Goal: Information Seeking & Learning: Learn about a topic

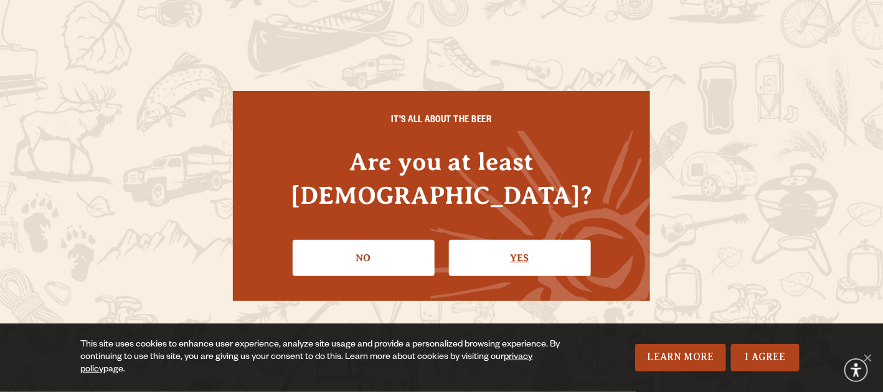
click at [498, 240] on link "Yes" at bounding box center [520, 258] width 142 height 36
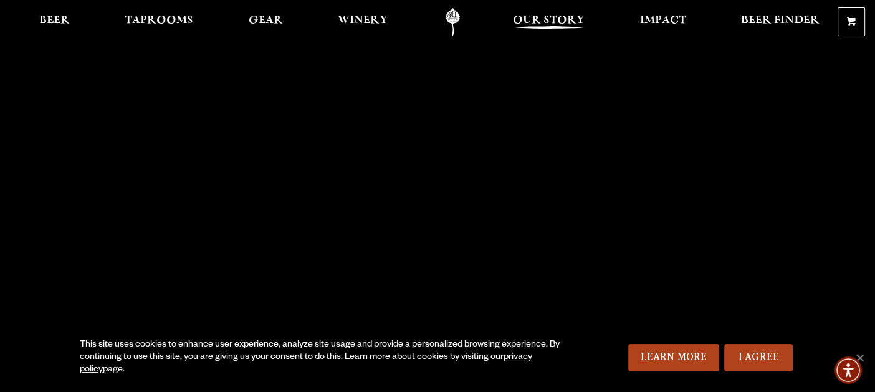
click at [553, 20] on span "Our Story" at bounding box center [549, 21] width 72 height 10
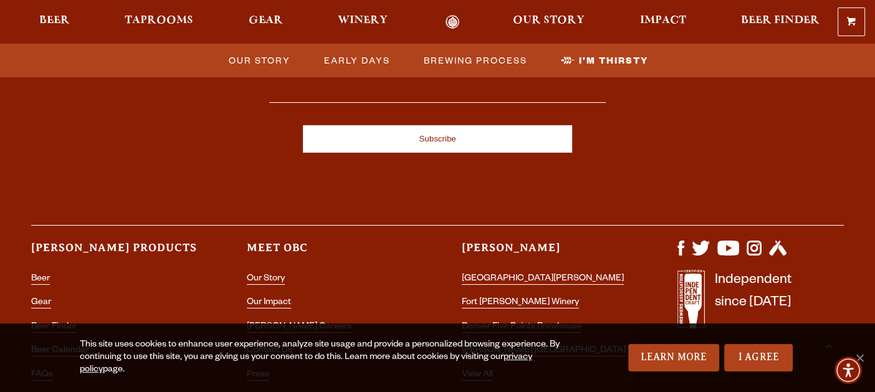
scroll to position [4307, 0]
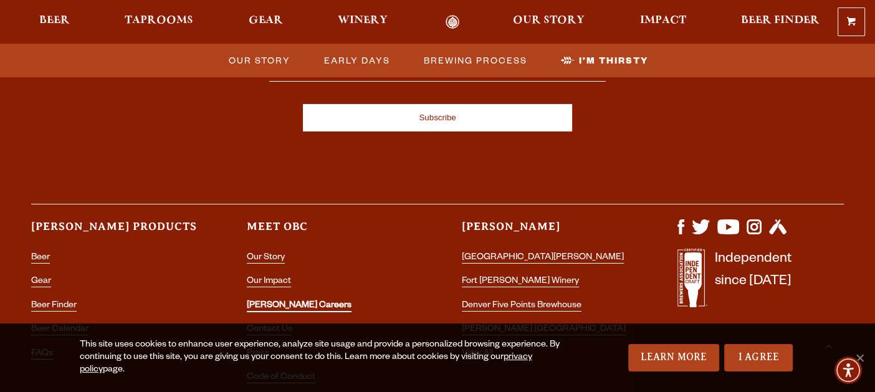
click at [271, 301] on link "[PERSON_NAME] Careers" at bounding box center [299, 306] width 105 height 11
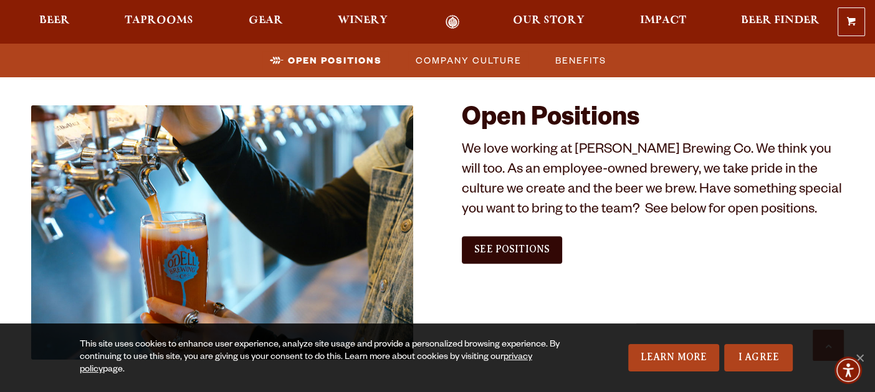
scroll to position [710, 0]
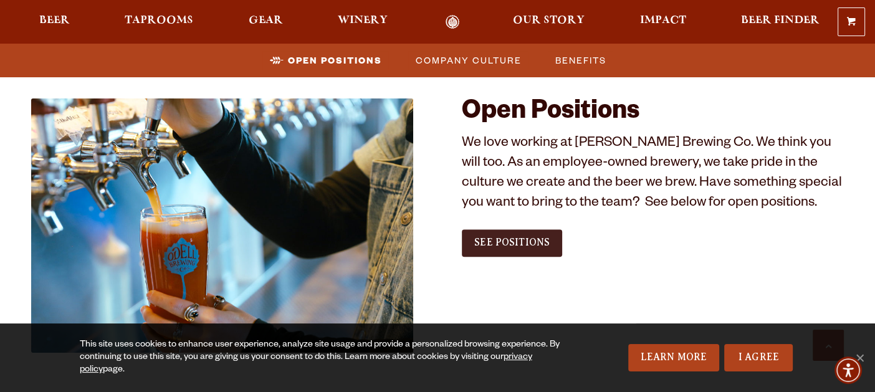
click at [487, 241] on span "See Positions" at bounding box center [511, 242] width 75 height 11
